Goal: Information Seeking & Learning: Learn about a topic

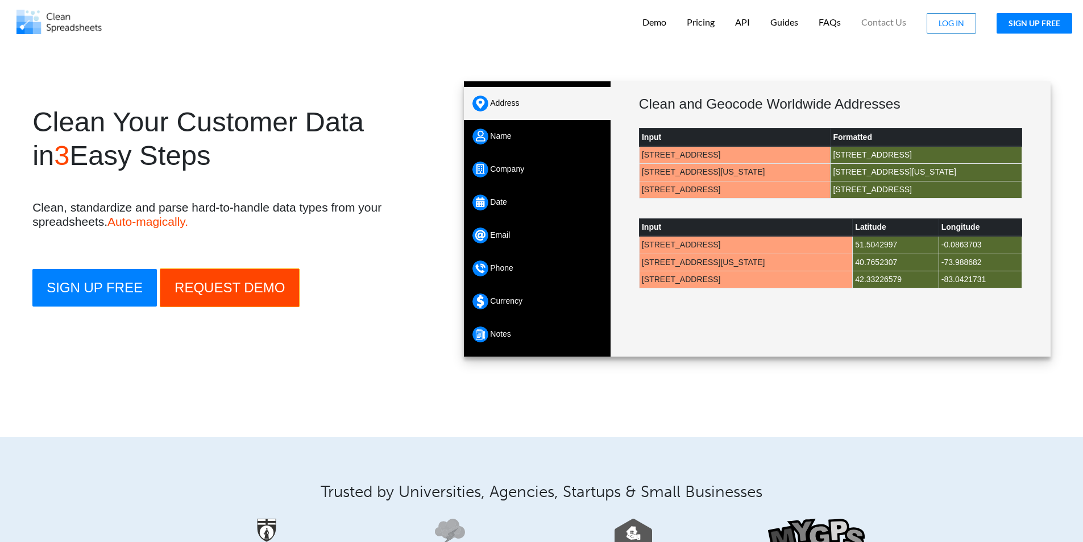
click at [165, 127] on h1 "Clean Your Customer Data in 3 Easy Steps" at bounding box center [239, 138] width 414 height 67
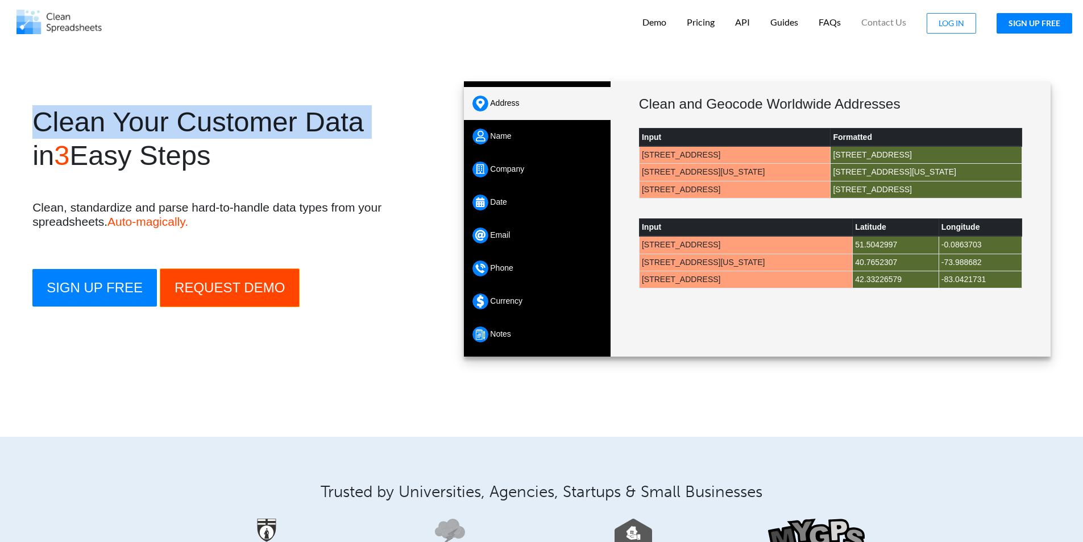
click at [165, 127] on h1 "Clean Your Customer Data in 3 Easy Steps" at bounding box center [239, 138] width 414 height 67
click at [238, 135] on h1 "Clean Your Customer Data in 3 Easy Steps" at bounding box center [239, 138] width 414 height 67
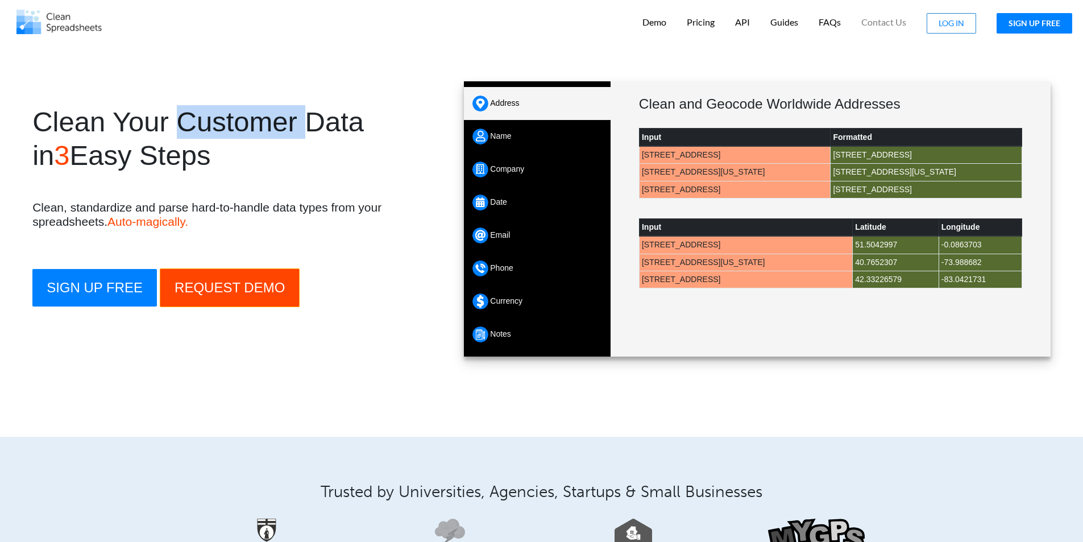
click at [238, 135] on h1 "Clean Your Customer Data in 3 Easy Steps" at bounding box center [239, 138] width 414 height 67
click at [281, 135] on h1 "Clean Your Customer Data in 3 Easy Steps" at bounding box center [239, 138] width 414 height 67
click at [283, 135] on h1 "Clean Your Customer Data in 3 Easy Steps" at bounding box center [239, 138] width 414 height 67
click at [333, 135] on h1 "Clean Your Customer Data in 3 Easy Steps" at bounding box center [239, 138] width 414 height 67
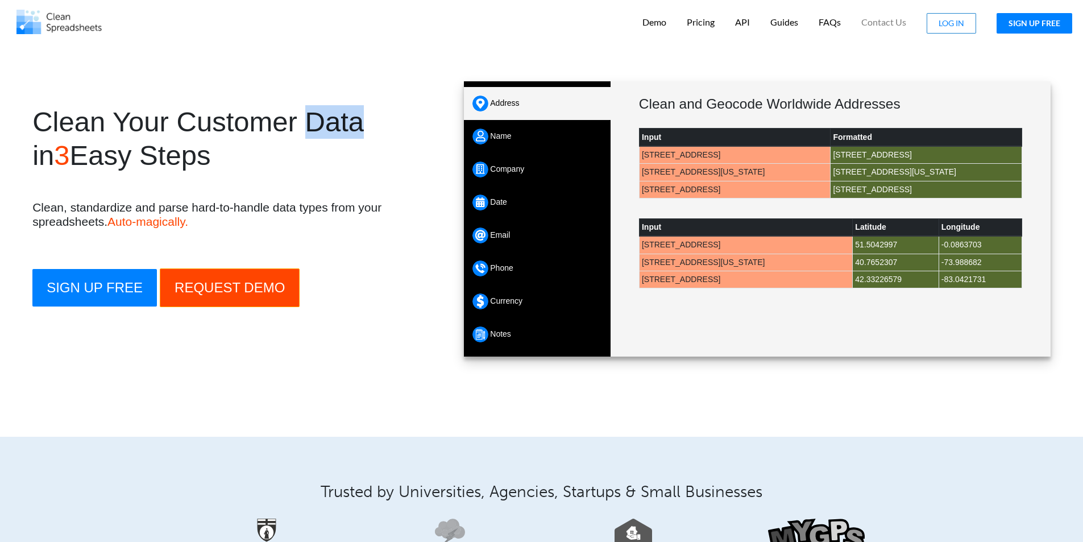
click at [333, 135] on h1 "Clean Your Customer Data in 3 Easy Steps" at bounding box center [239, 138] width 414 height 67
click at [63, 145] on span "3" at bounding box center [61, 155] width 15 height 31
click at [108, 162] on h1 "Clean Your Customer Data in 3 Easy Steps" at bounding box center [239, 138] width 414 height 67
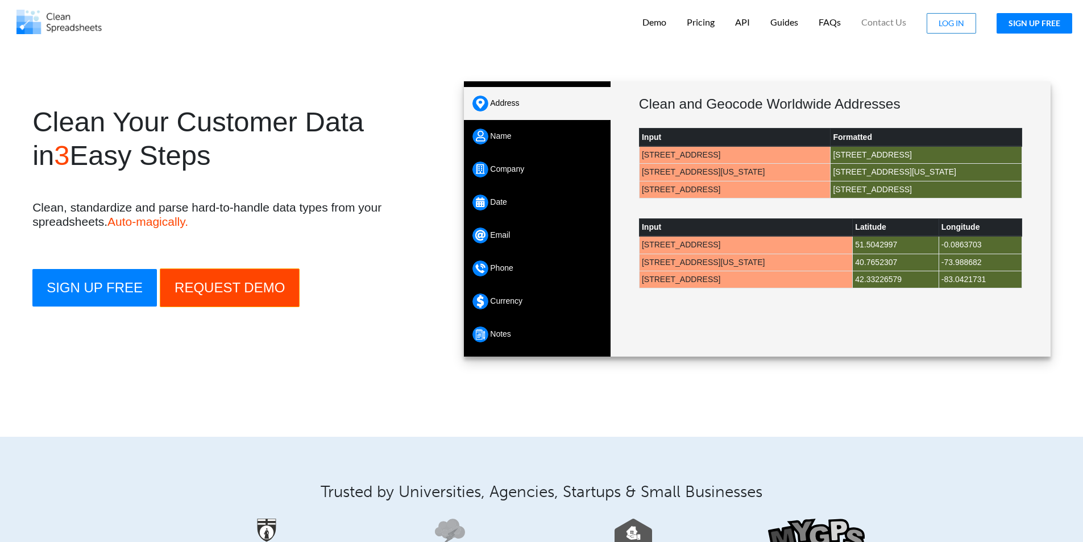
click at [186, 163] on h1 "Clean Your Customer Data in 3 Easy Steps" at bounding box center [239, 138] width 414 height 67
click at [5, 190] on section "Clean Your Customer Data in 3 Easy Steps Clean, standardize and parse hard-to-h…" at bounding box center [541, 229] width 1083 height 319
drag, startPoint x: 5, startPoint y: 190, endPoint x: 105, endPoint y: 194, distance: 99.6
click at [105, 194] on section "Clean Your Customer Data in 3 Easy Steps Clean, standardize and parse hard-to-h…" at bounding box center [541, 229] width 1083 height 319
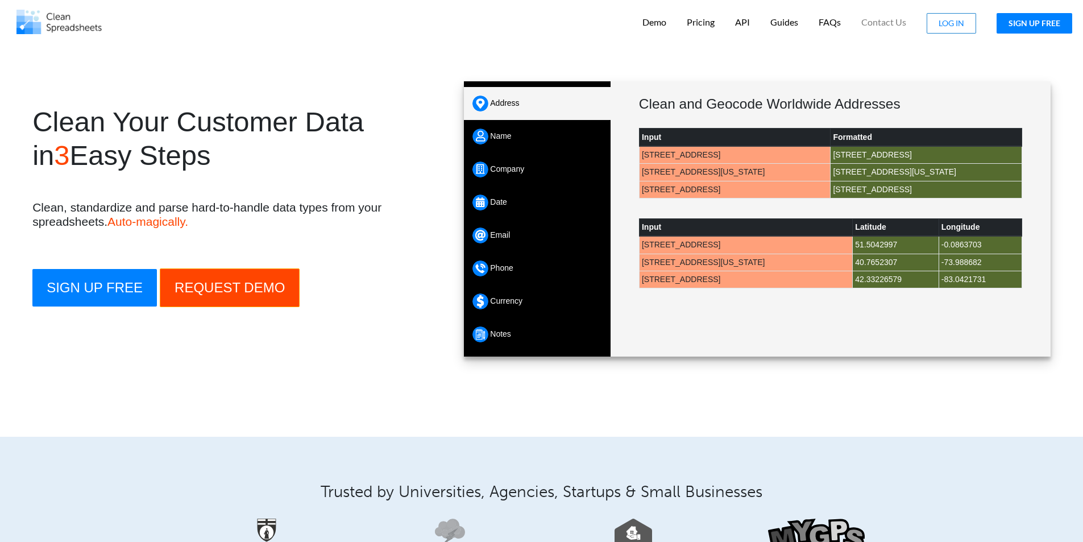
click at [94, 207] on h4 "Clean, standardize and parse hard-to-handle data types from your spreadsheets. …" at bounding box center [239, 214] width 414 height 28
click at [151, 209] on h4 "Clean, standardize and parse hard-to-handle data types from your spreadsheets. …" at bounding box center [239, 214] width 414 height 28
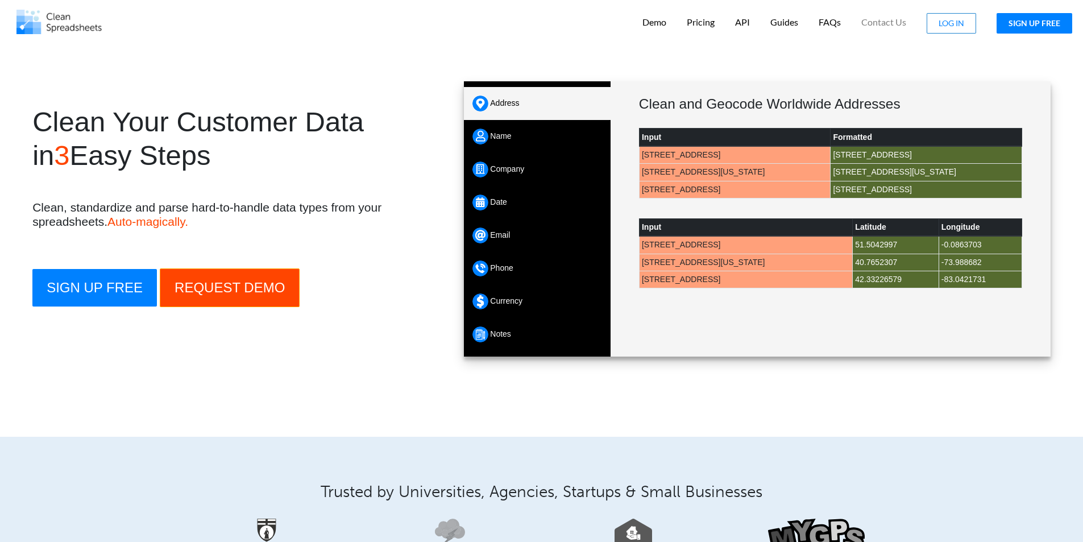
click at [151, 209] on h4 "Clean, standardize and parse hard-to-handle data types from your spreadsheets. …" at bounding box center [239, 214] width 414 height 28
click at [201, 209] on h4 "Clean, standardize and parse hard-to-handle data types from your spreadsheets. …" at bounding box center [239, 214] width 414 height 28
click at [238, 209] on h4 "Clean, standardize and parse hard-to-handle data types from your spreadsheets. …" at bounding box center [239, 214] width 414 height 28
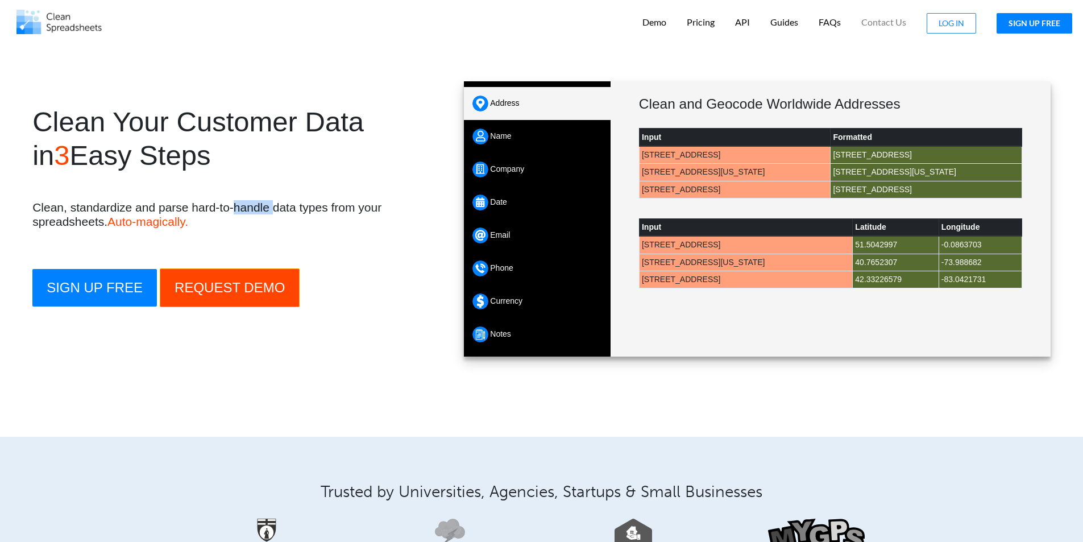
click at [275, 205] on h4 "Clean, standardize and parse hard-to-handle data types from your spreadsheets. …" at bounding box center [239, 214] width 414 height 28
drag, startPoint x: 275, startPoint y: 205, endPoint x: 324, endPoint y: 208, distance: 49.5
click at [322, 208] on h4 "Clean, standardize and parse hard-to-handle data types from your spreadsheets. …" at bounding box center [239, 214] width 414 height 28
click at [329, 208] on h4 "Clean, standardize and parse hard-to-handle data types from your spreadsheets. …" at bounding box center [239, 214] width 414 height 28
click at [704, 21] on p "Pricing" at bounding box center [701, 22] width 28 height 15
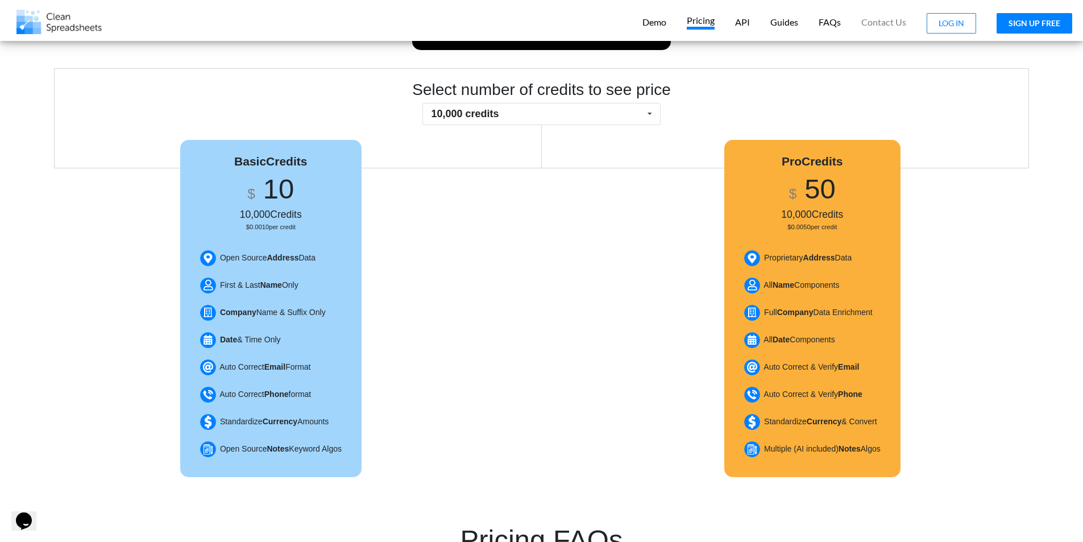
scroll to position [152, 0]
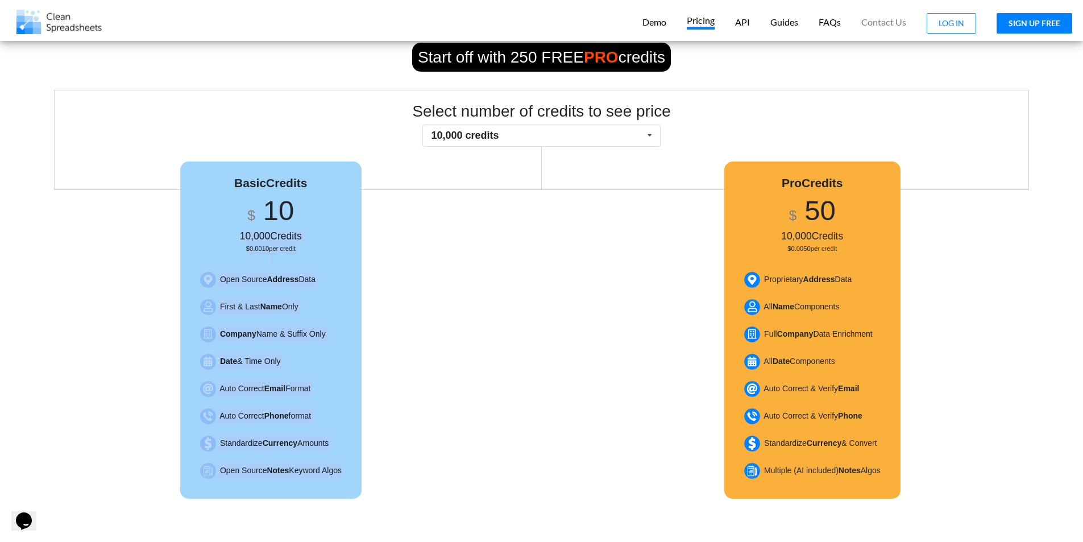
drag, startPoint x: 242, startPoint y: 229, endPoint x: 341, endPoint y: 509, distance: 296.5
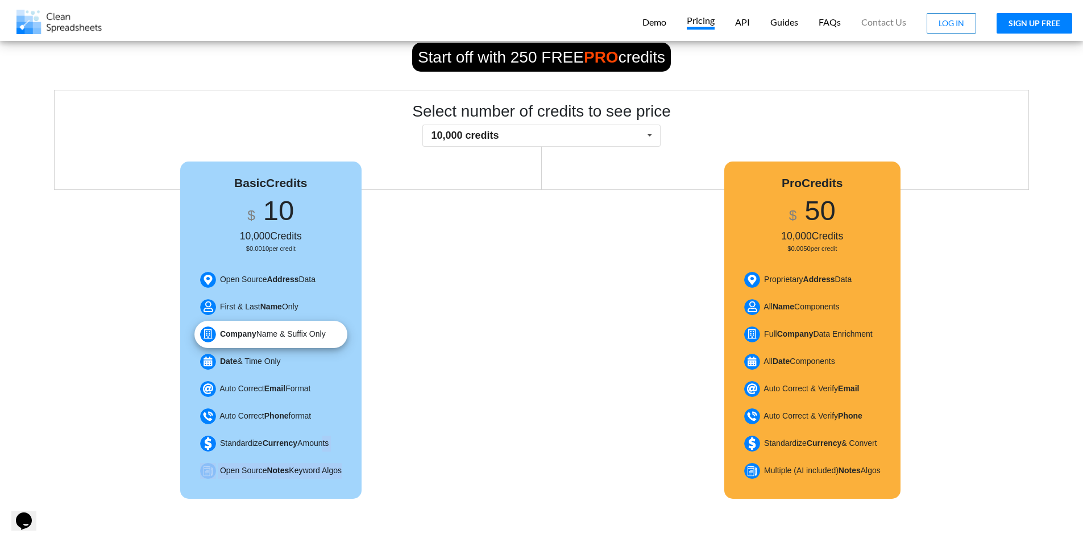
drag, startPoint x: 341, startPoint y: 495, endPoint x: 275, endPoint y: 330, distance: 177.4
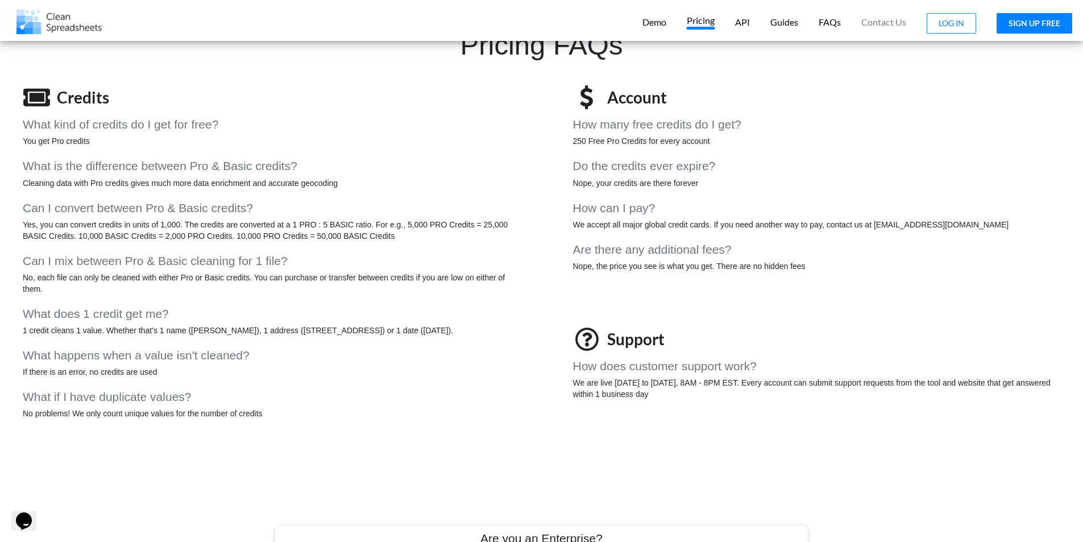
scroll to position [910, 0]
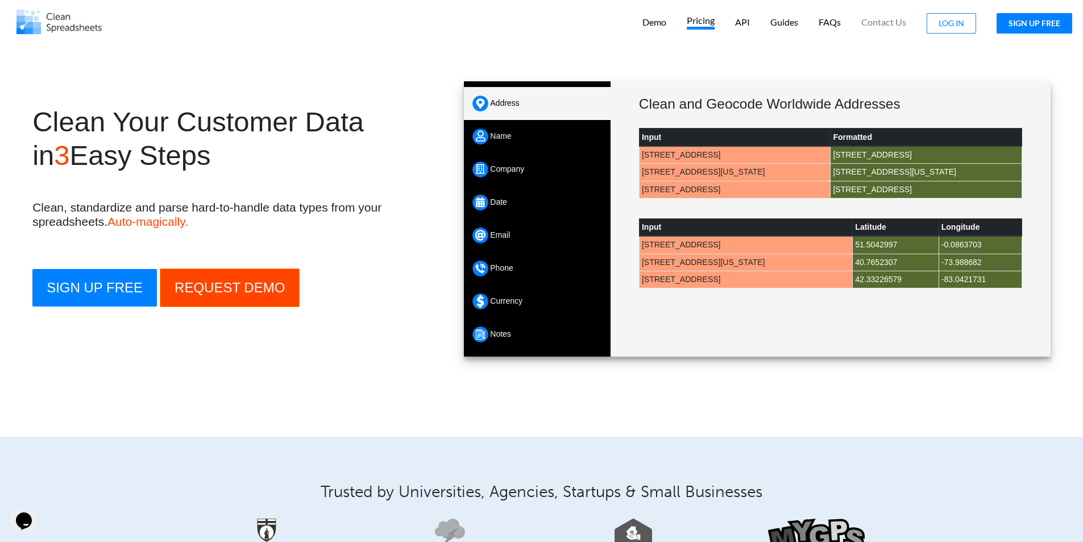
click at [141, 221] on span "Auto-magically." at bounding box center [147, 221] width 81 height 13
click at [269, 222] on h4 "Clean, standardize and parse hard-to-handle data types from your spreadsheets. …" at bounding box center [239, 214] width 414 height 28
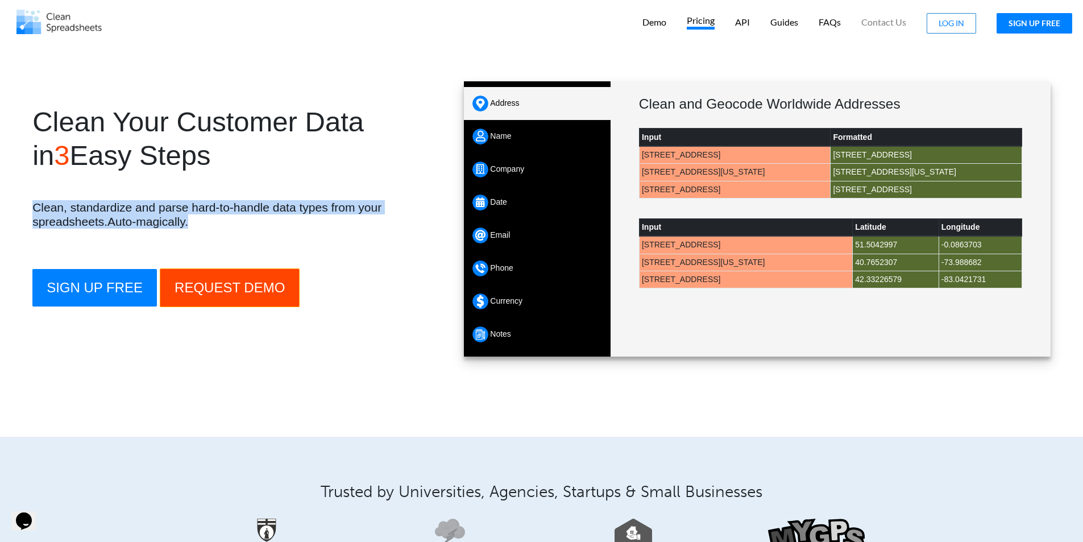
click at [269, 222] on h4 "Clean, standardize and parse hard-to-handle data types from your spreadsheets. …" at bounding box center [239, 214] width 414 height 28
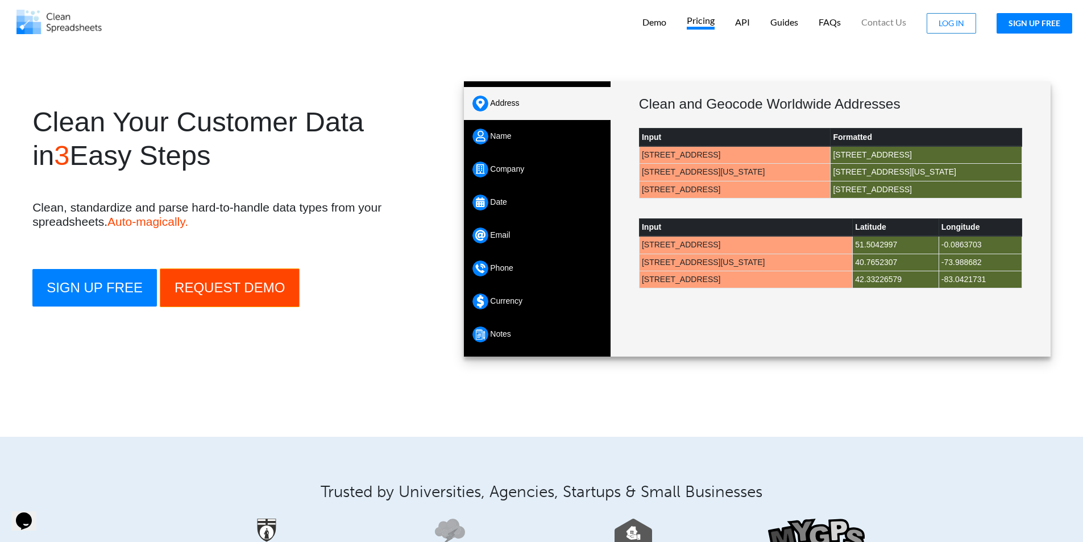
click at [269, 222] on h4 "Clean, standardize and parse hard-to-handle data types from your spreadsheets. …" at bounding box center [239, 214] width 414 height 28
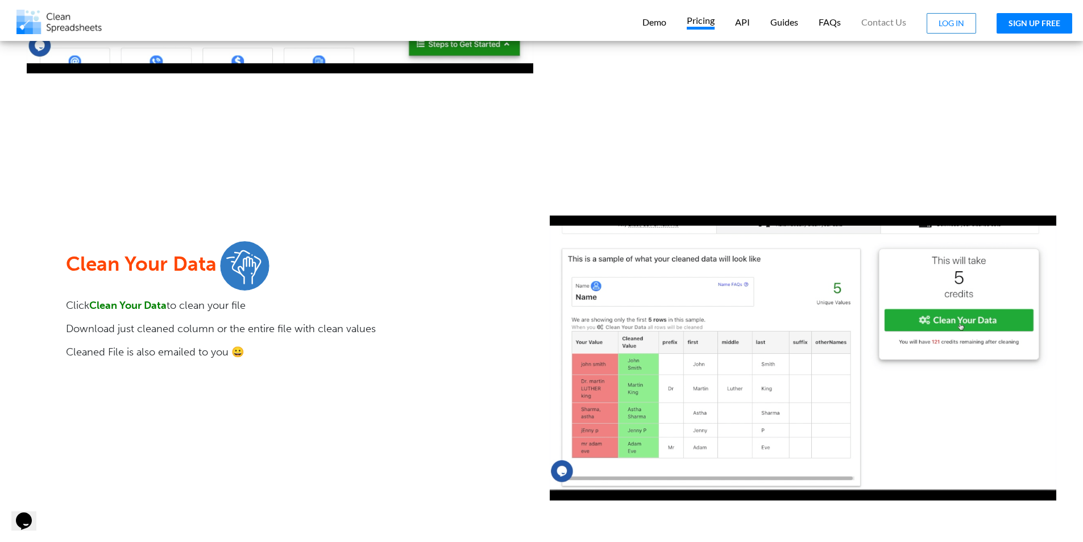
scroll to position [1516, 0]
